Goal: Task Accomplishment & Management: Use online tool/utility

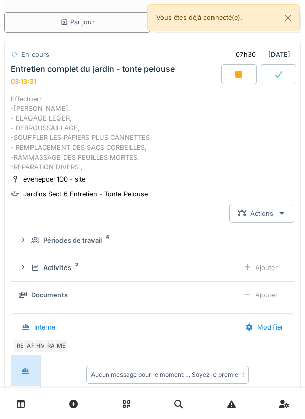
scroll to position [188, 0]
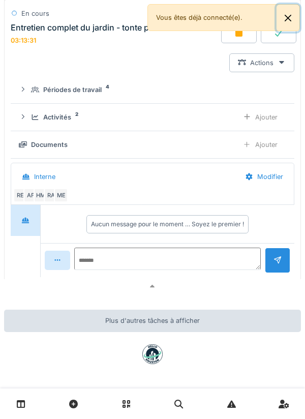
click at [280, 20] on button "Close" at bounding box center [288, 18] width 23 height 27
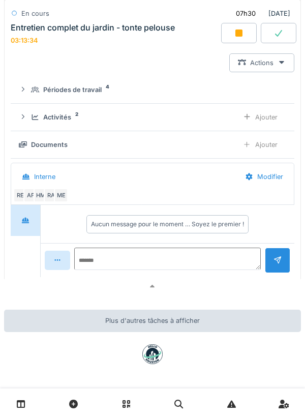
click at [21, 416] on div at bounding box center [152, 404] width 305 height 31
click at [33, 406] on link at bounding box center [21, 404] width 26 height 24
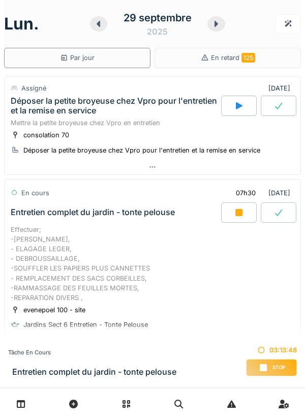
click at [233, 279] on div "Effectuer; -[PERSON_NAME], - ELAGAGE LEGER, - DEBROUSSAILLAGE, -SOUFFLER LES PA…" at bounding box center [153, 264] width 284 height 78
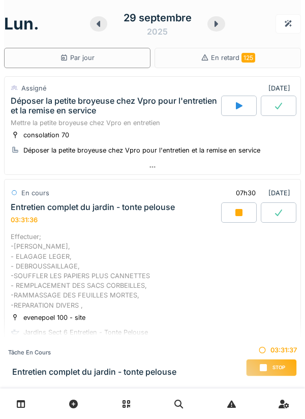
click at [231, 215] on div at bounding box center [239, 212] width 36 height 20
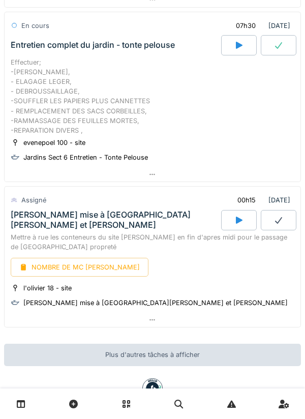
scroll to position [201, 0]
